Goal: Task Accomplishment & Management: Complete application form

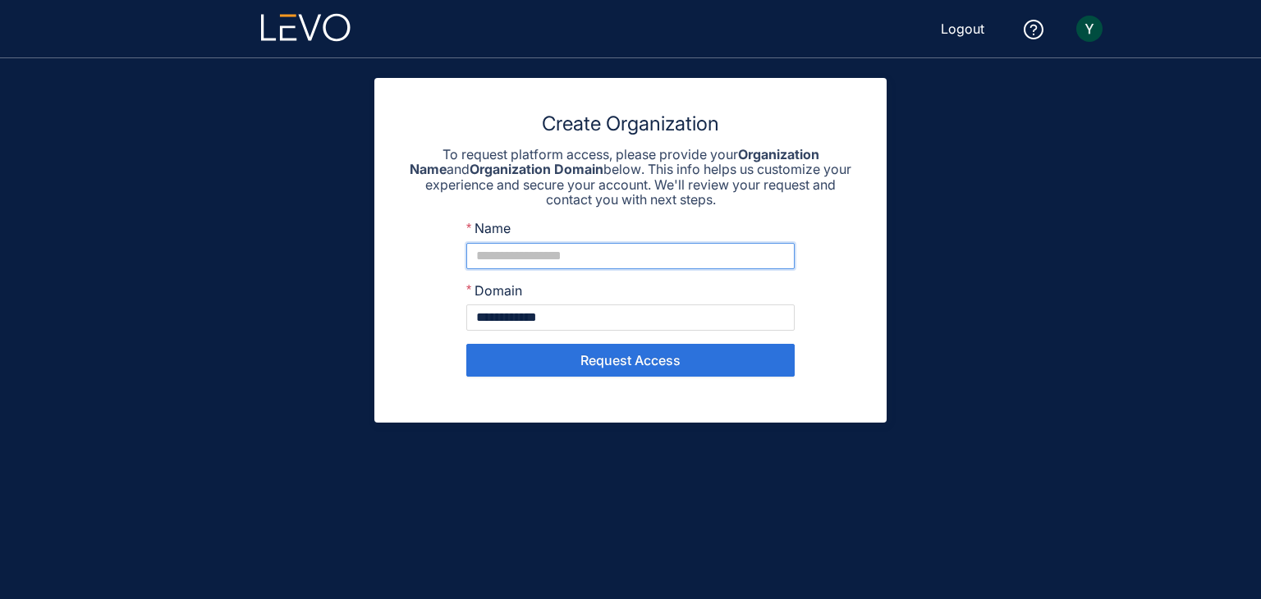
click at [712, 243] on input "Name" at bounding box center [630, 256] width 328 height 26
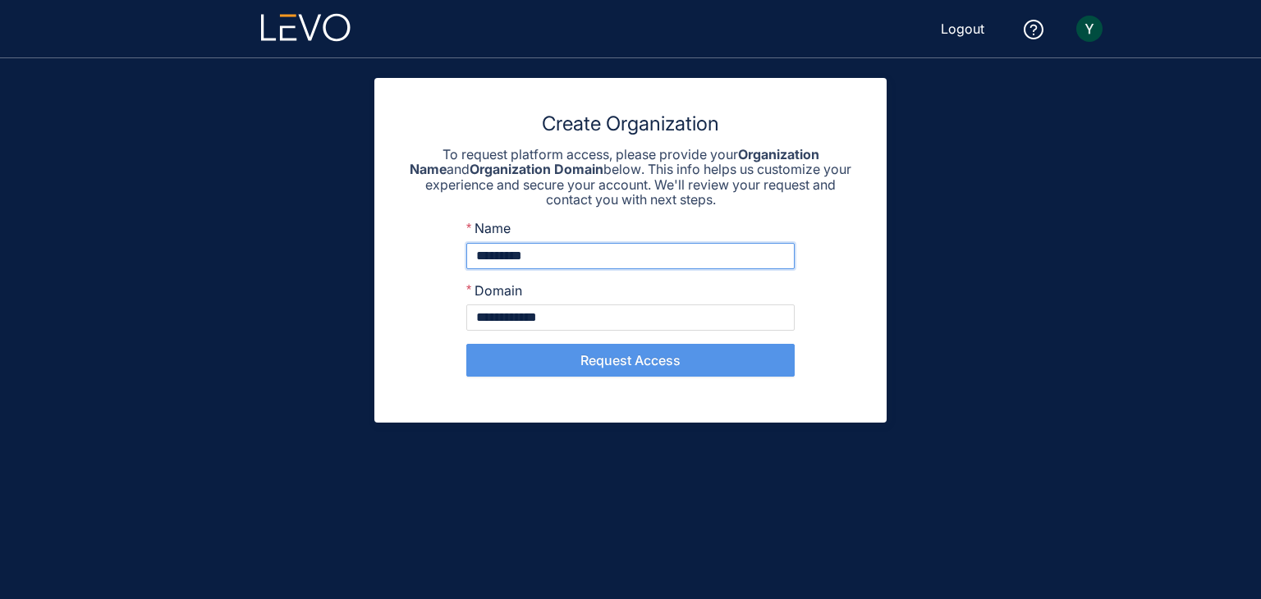
type input "*********"
click at [694, 369] on button "Request Access" at bounding box center [630, 360] width 328 height 33
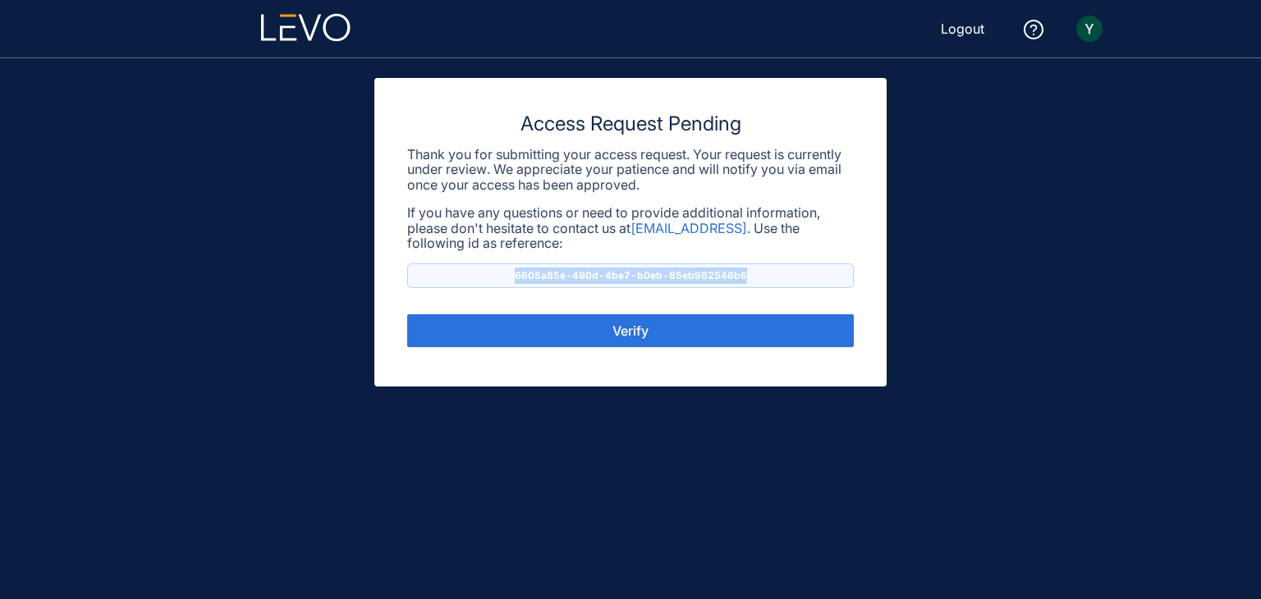
drag, startPoint x: 759, startPoint y: 277, endPoint x: 460, endPoint y: 277, distance: 298.8
click at [460, 277] on p "6605a85e-490d-4be7-b0eb-85eb982546b6" at bounding box center [630, 276] width 447 height 25
copy p "6605a85e-490d-4be7-b0eb-85eb982546b6"
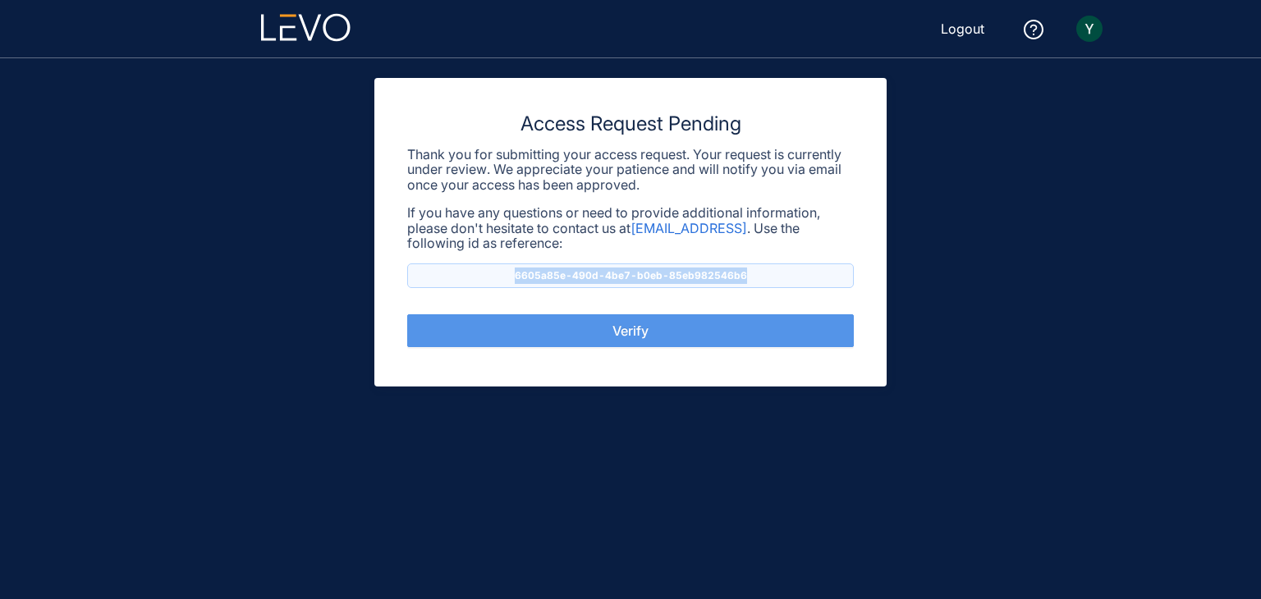
click at [545, 328] on button "Verify" at bounding box center [630, 330] width 447 height 33
click at [581, 335] on button "Verify" at bounding box center [630, 330] width 447 height 33
